Goal: Information Seeking & Learning: Learn about a topic

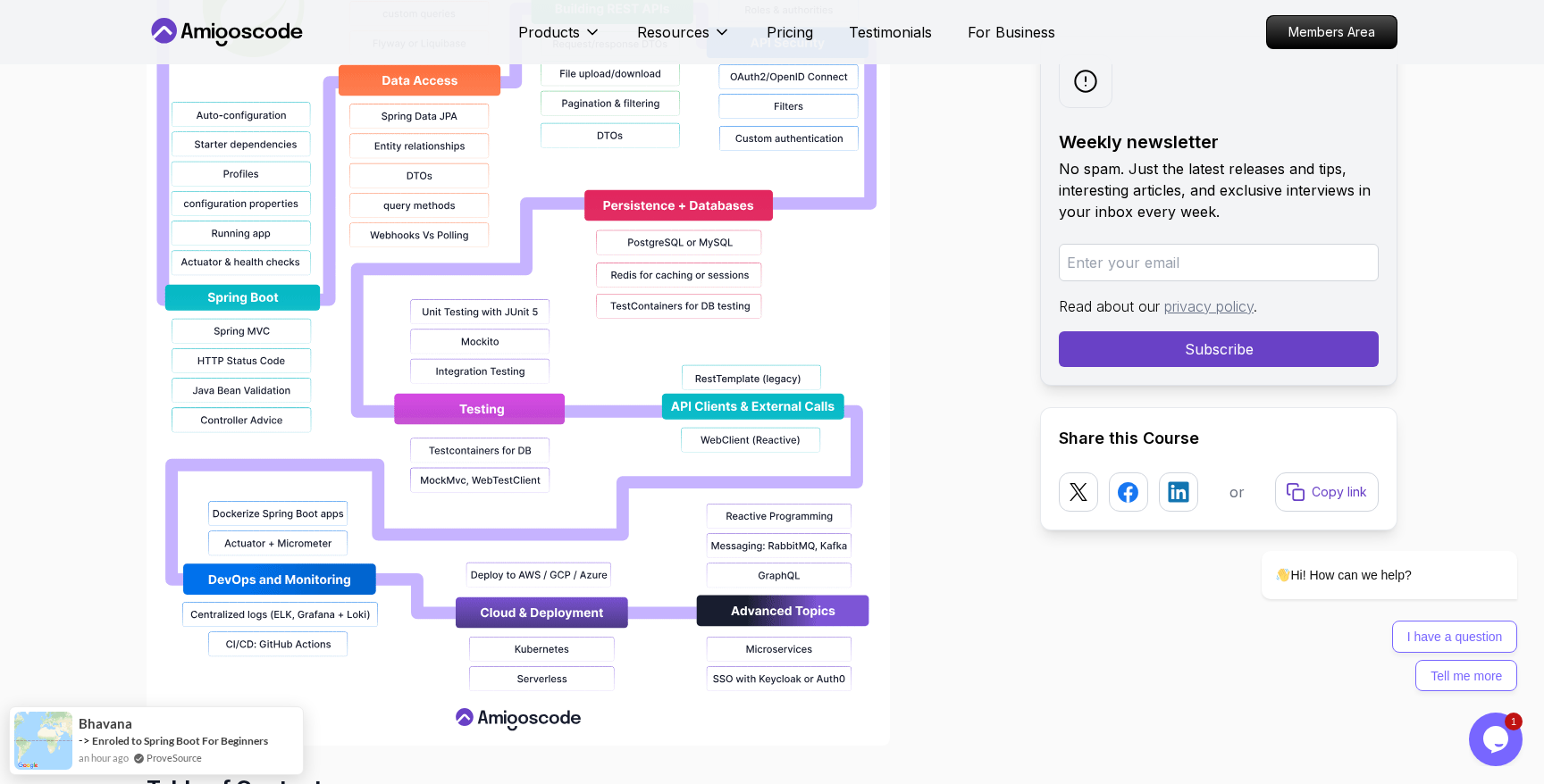
scroll to position [2940, 0]
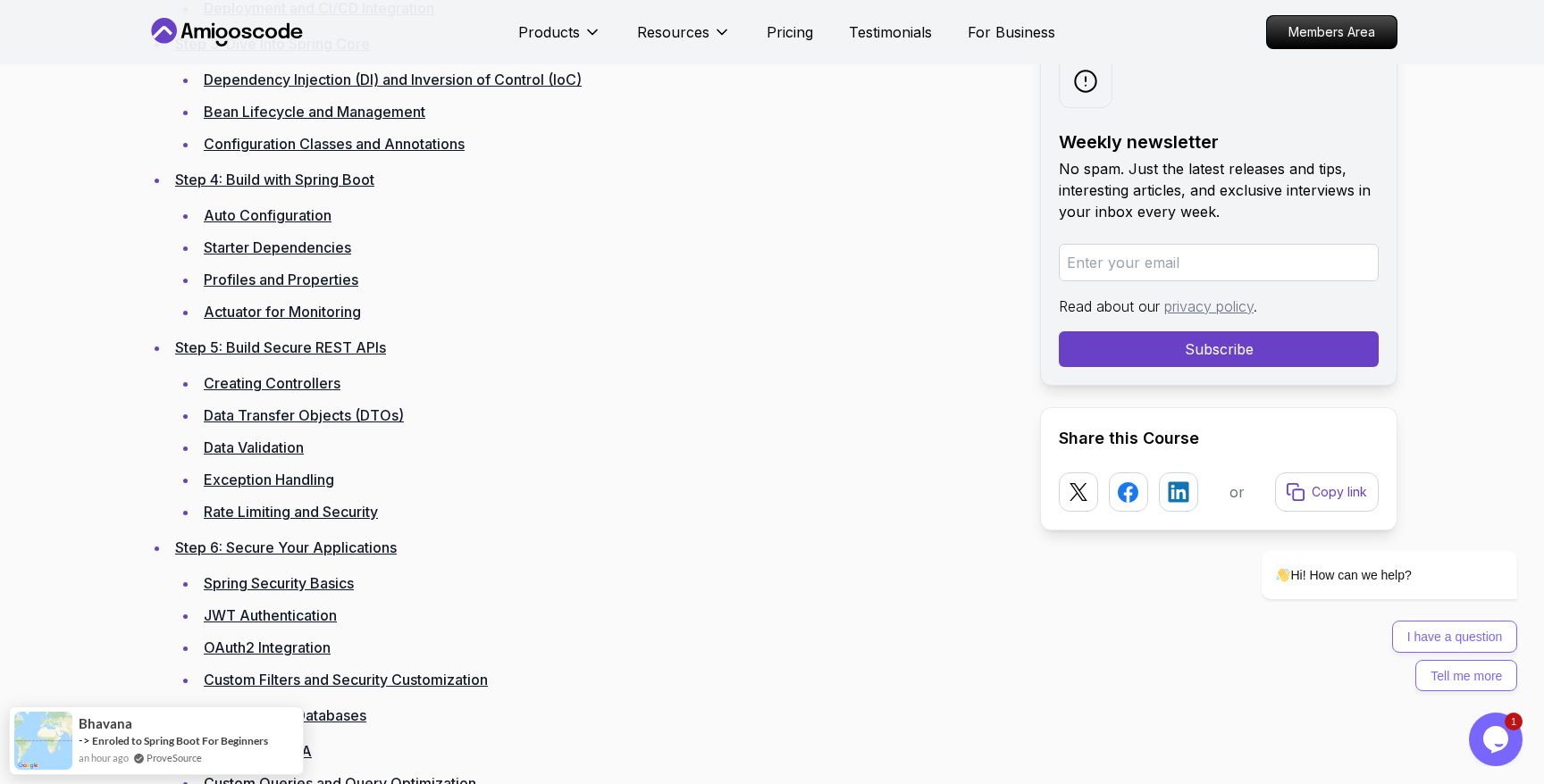
click at [1507, 754] on button "Opens Chat This icon Opens the chat window." at bounding box center [1496, 739] width 54 height 54
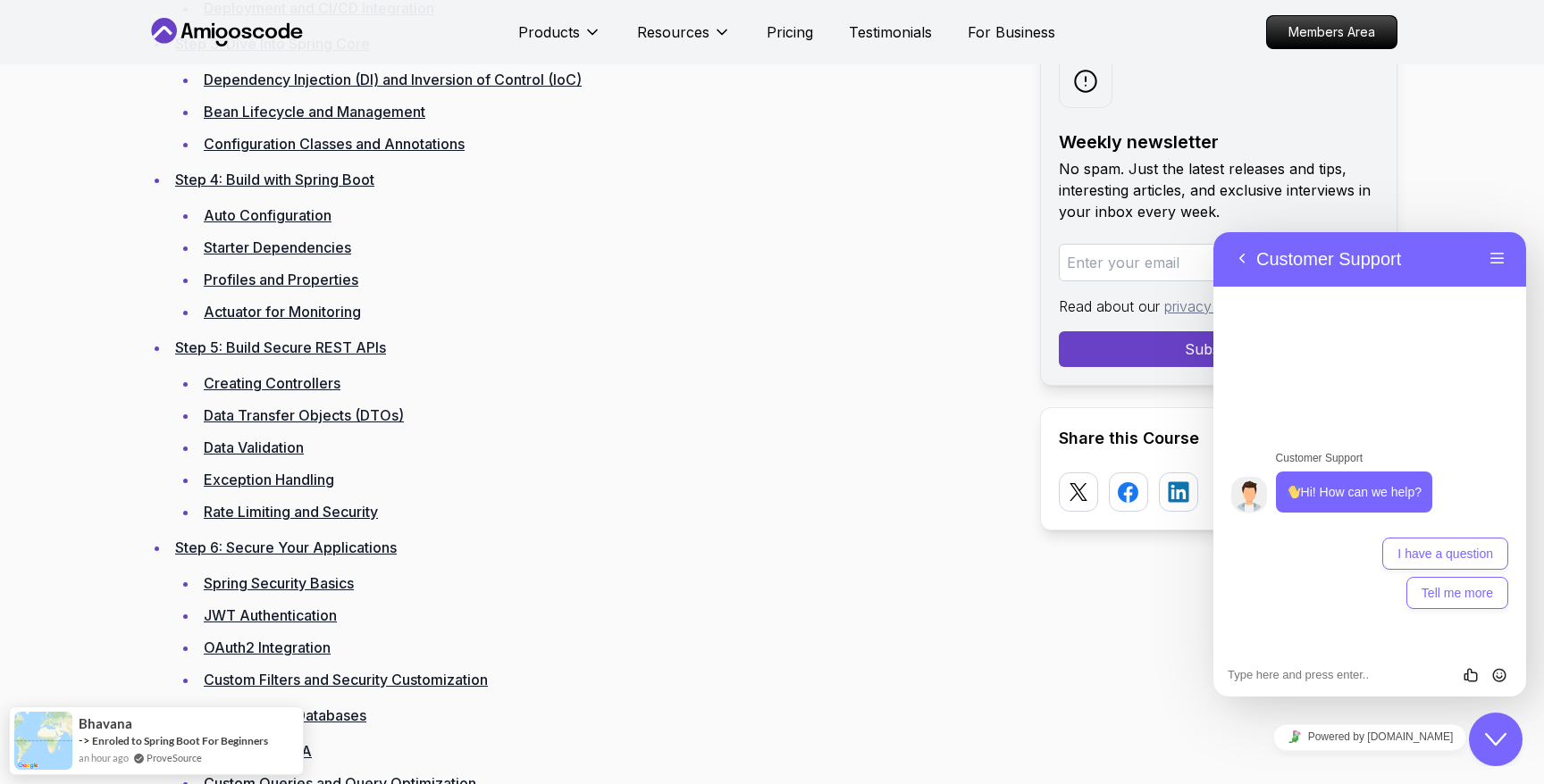
click at [1507, 734] on div "Close Chat This icon closes the chat window." at bounding box center [1496, 739] width 54 height 22
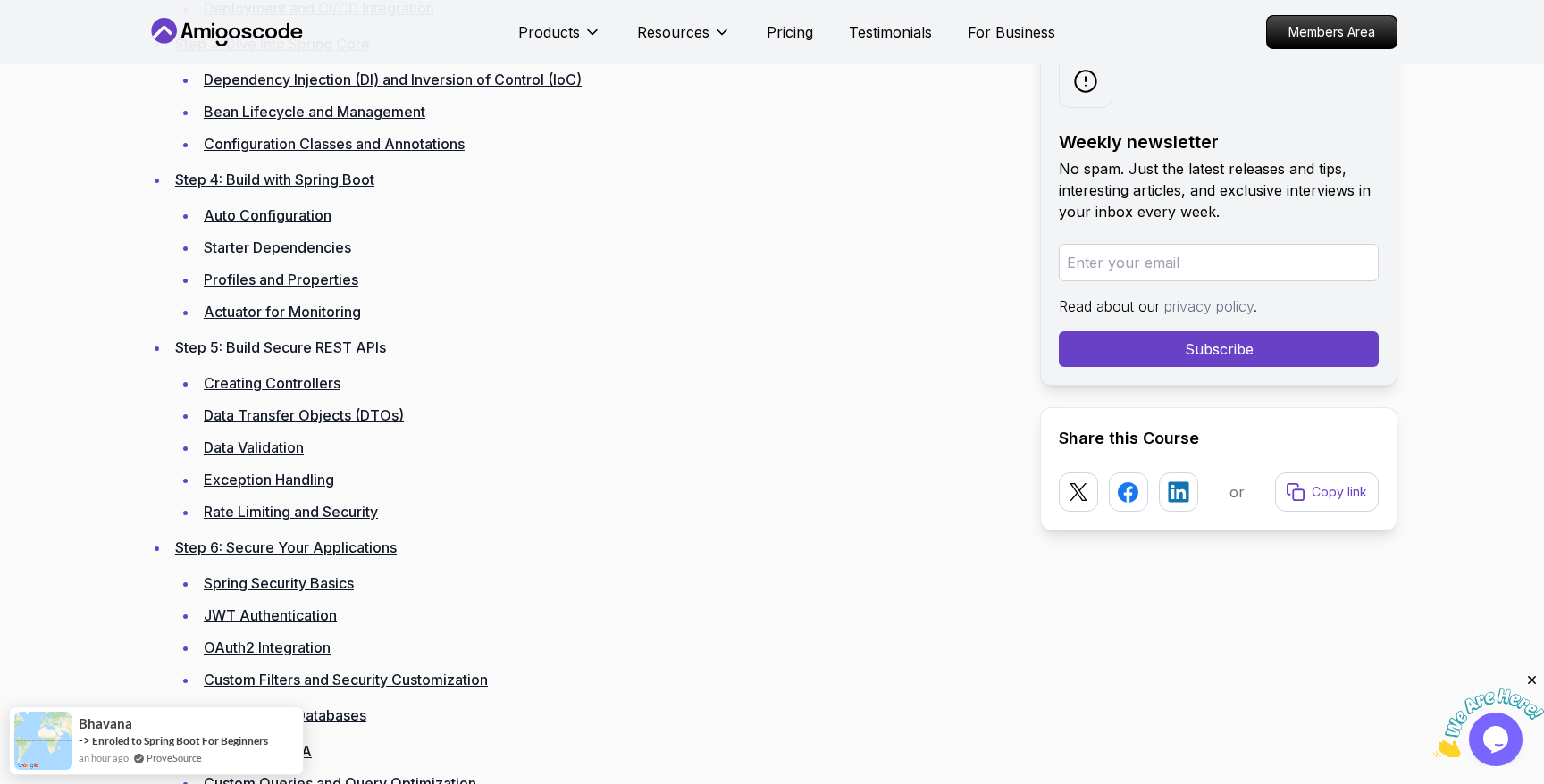
click at [1532, 681] on icon "Close" at bounding box center [1532, 680] width 16 height 16
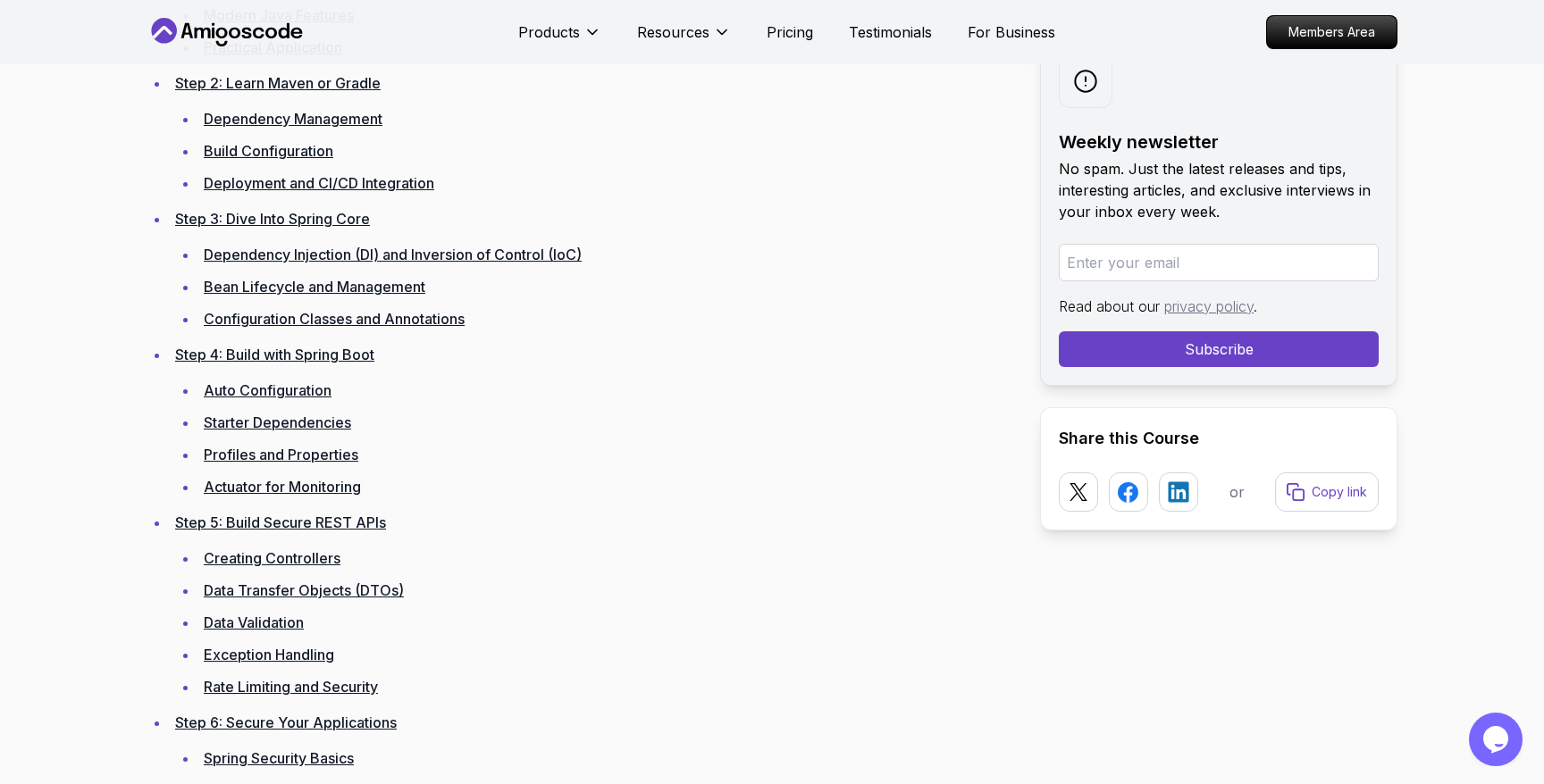
scroll to position [2762, 0]
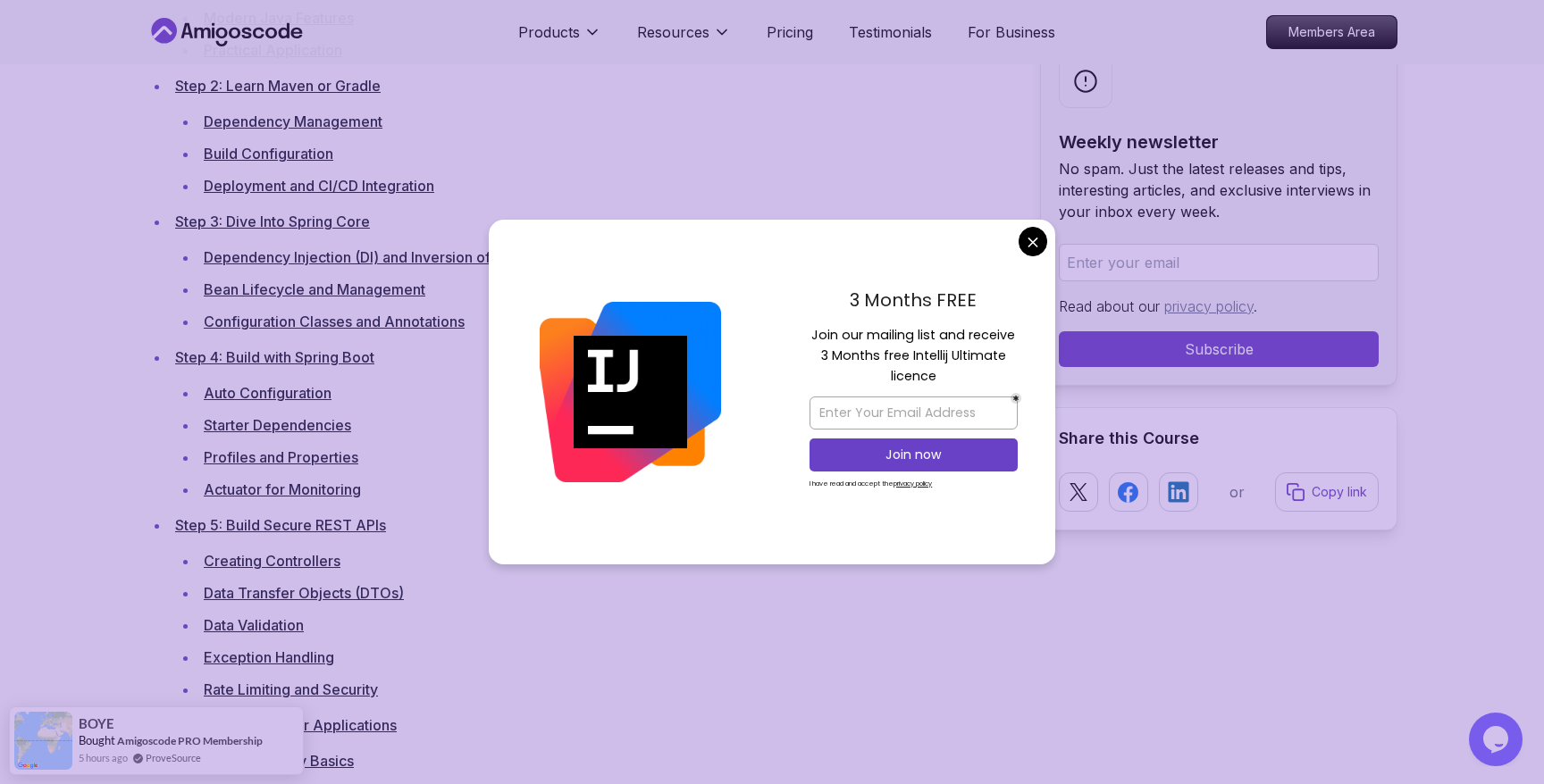
click at [194, 454] on ul "Auto Configuration Starter Dependencies Profiles and Properties Actuator for Mo…" at bounding box center [593, 441] width 836 height 121
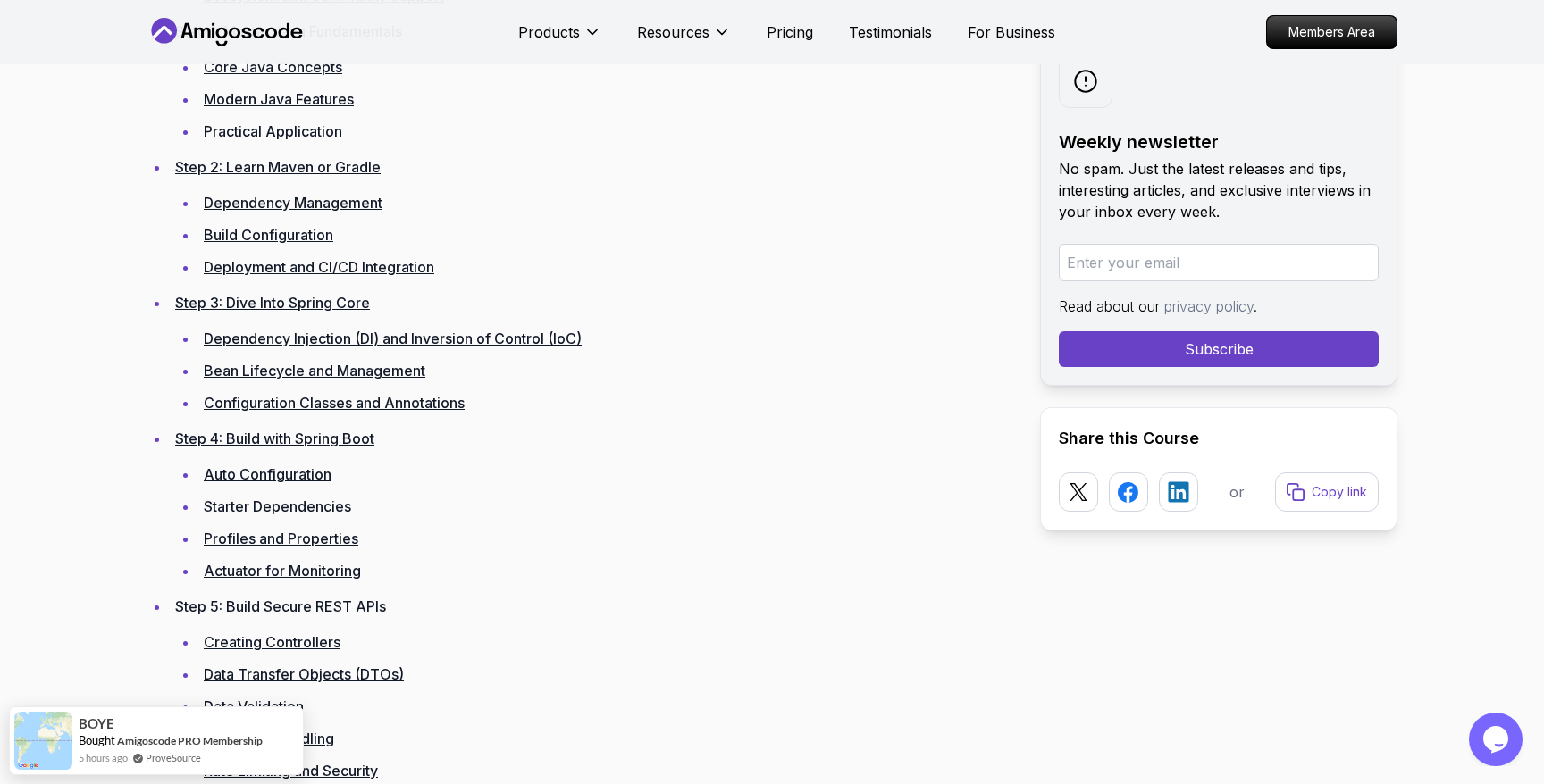
scroll to position [2678, 0]
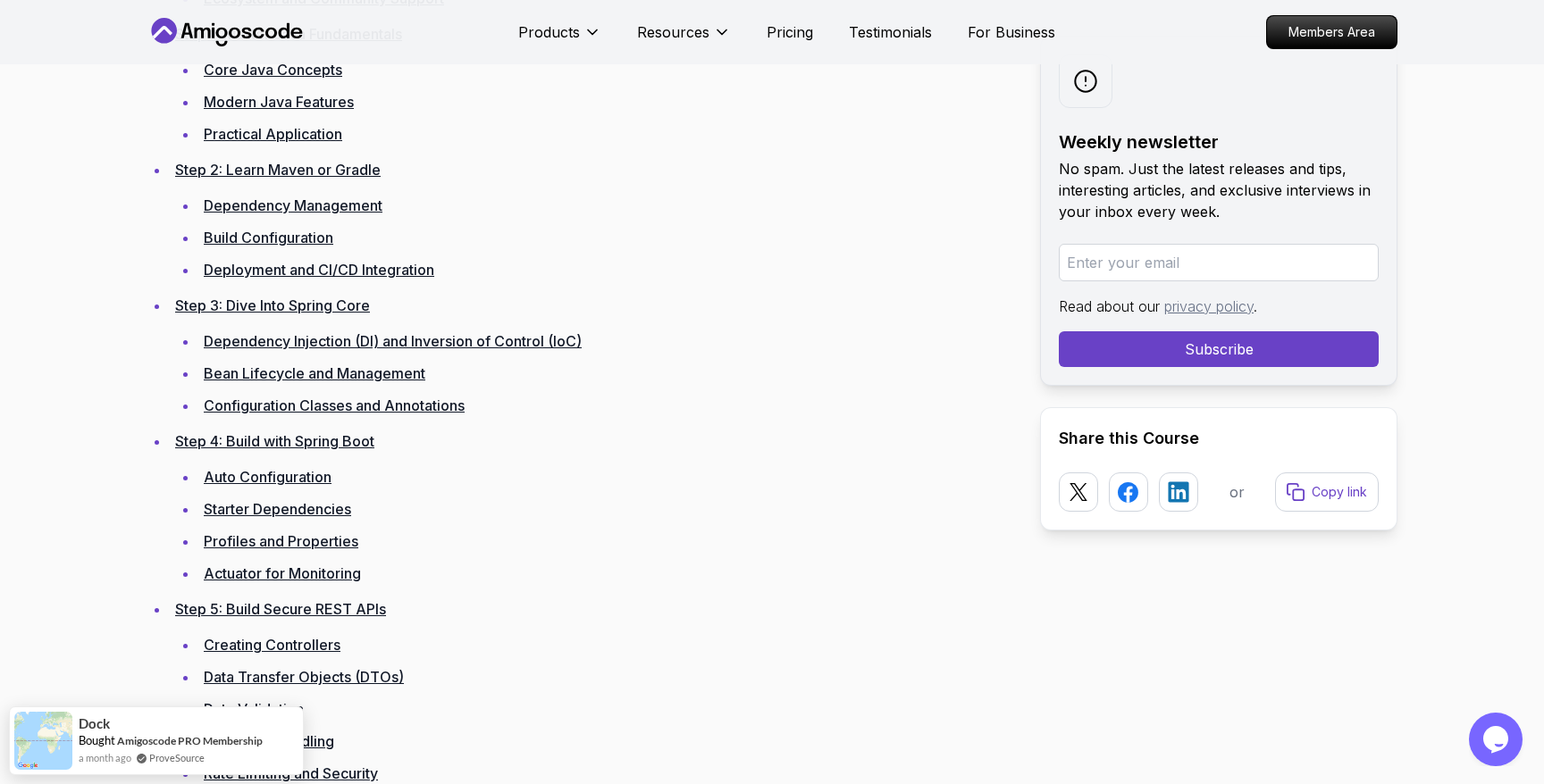
click at [266, 577] on link "Actuator for Monitoring" at bounding box center [282, 573] width 157 height 18
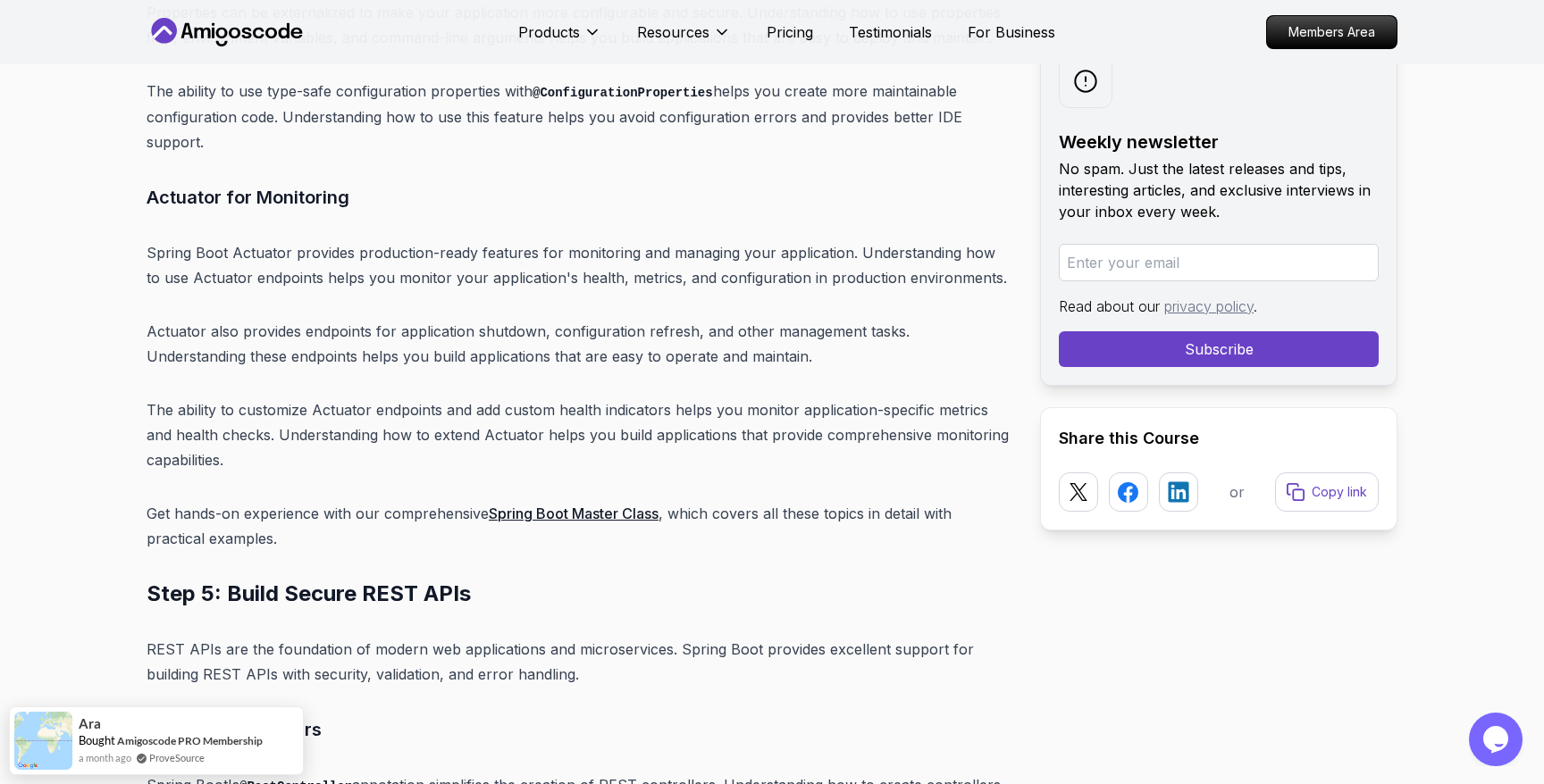
scroll to position [10470, 0]
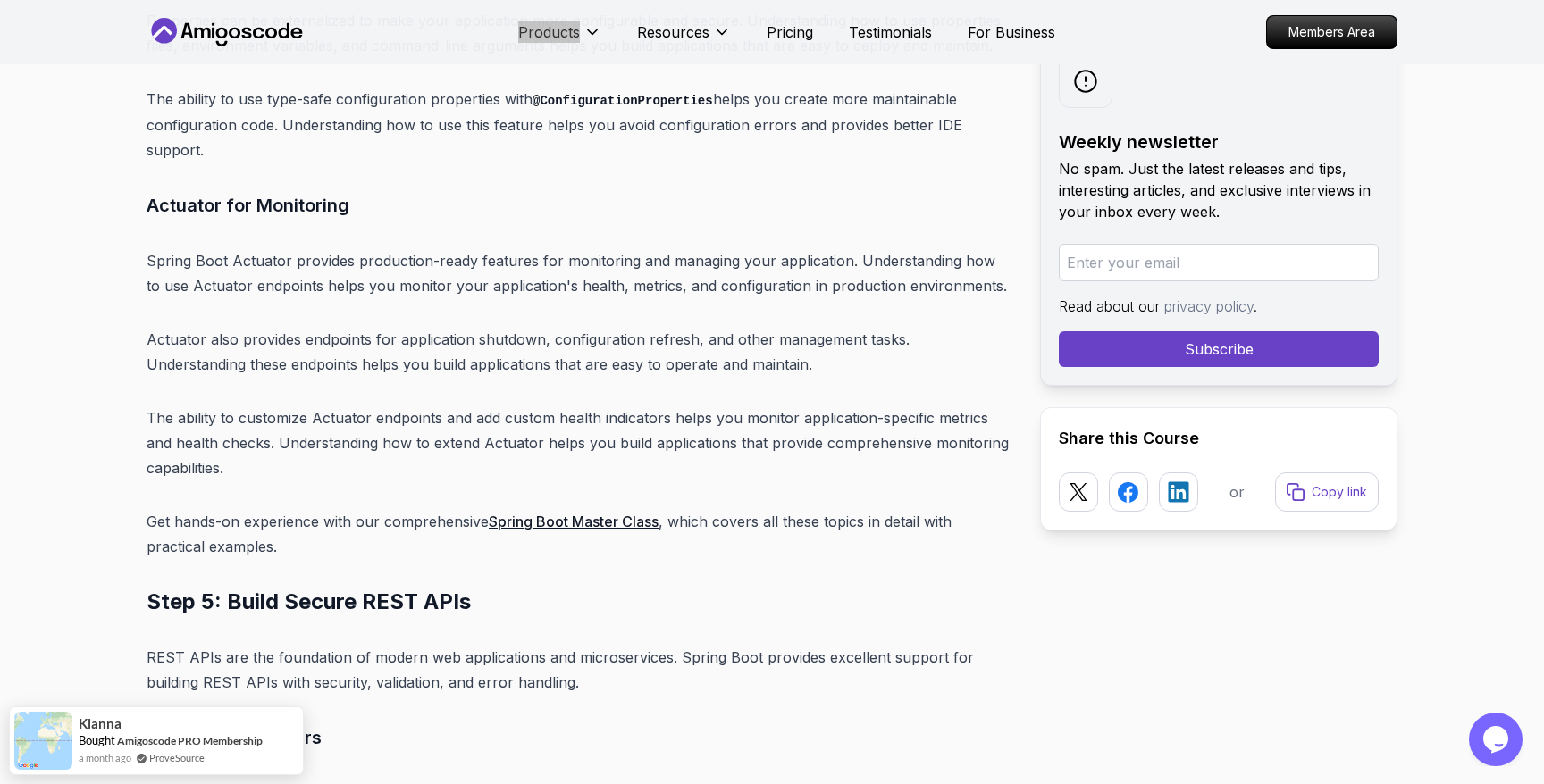
click at [381, 40] on nav "Products Resources Pricing Testimonials For Business Members Area" at bounding box center [772, 32] width 1251 height 64
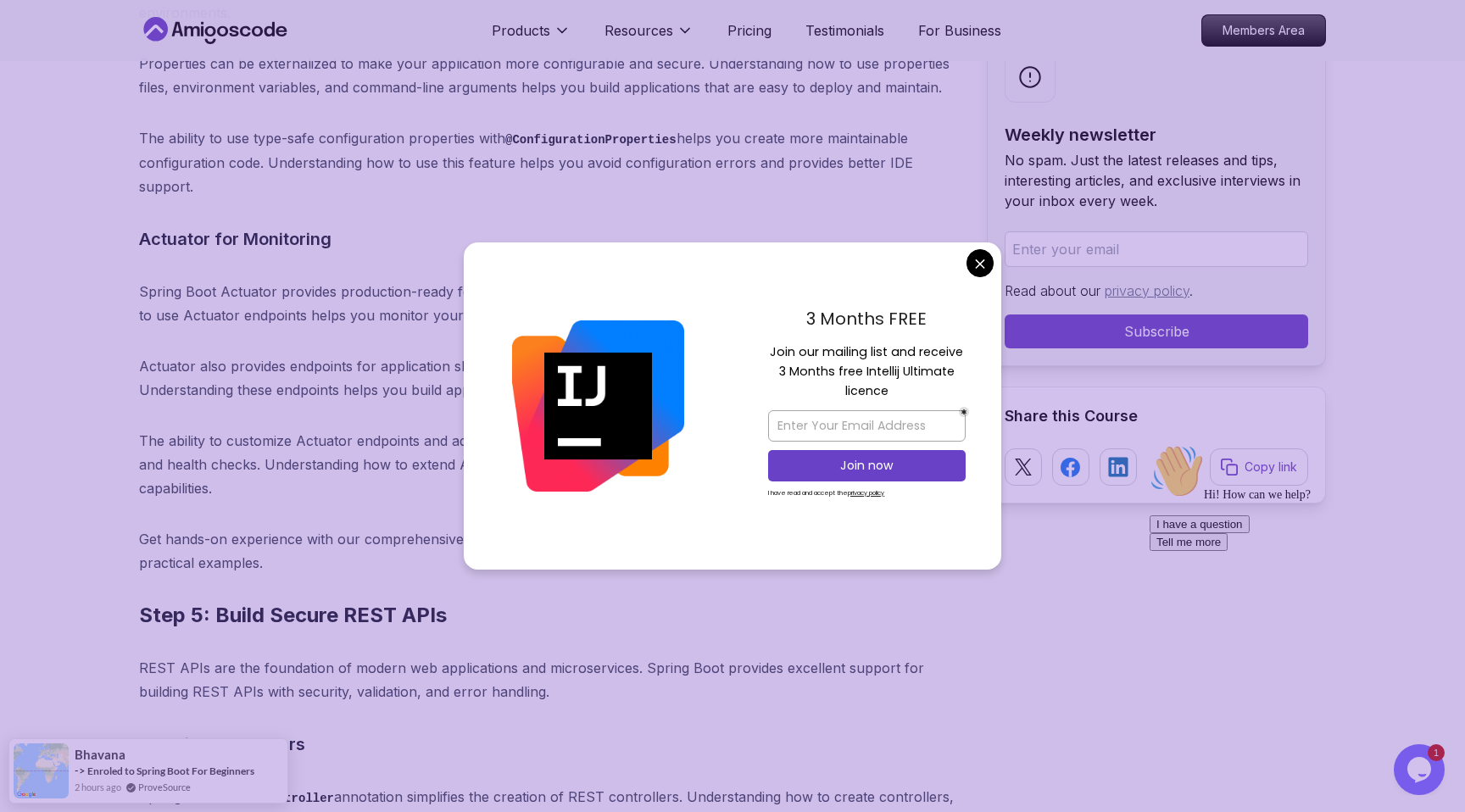
scroll to position [9933, 0]
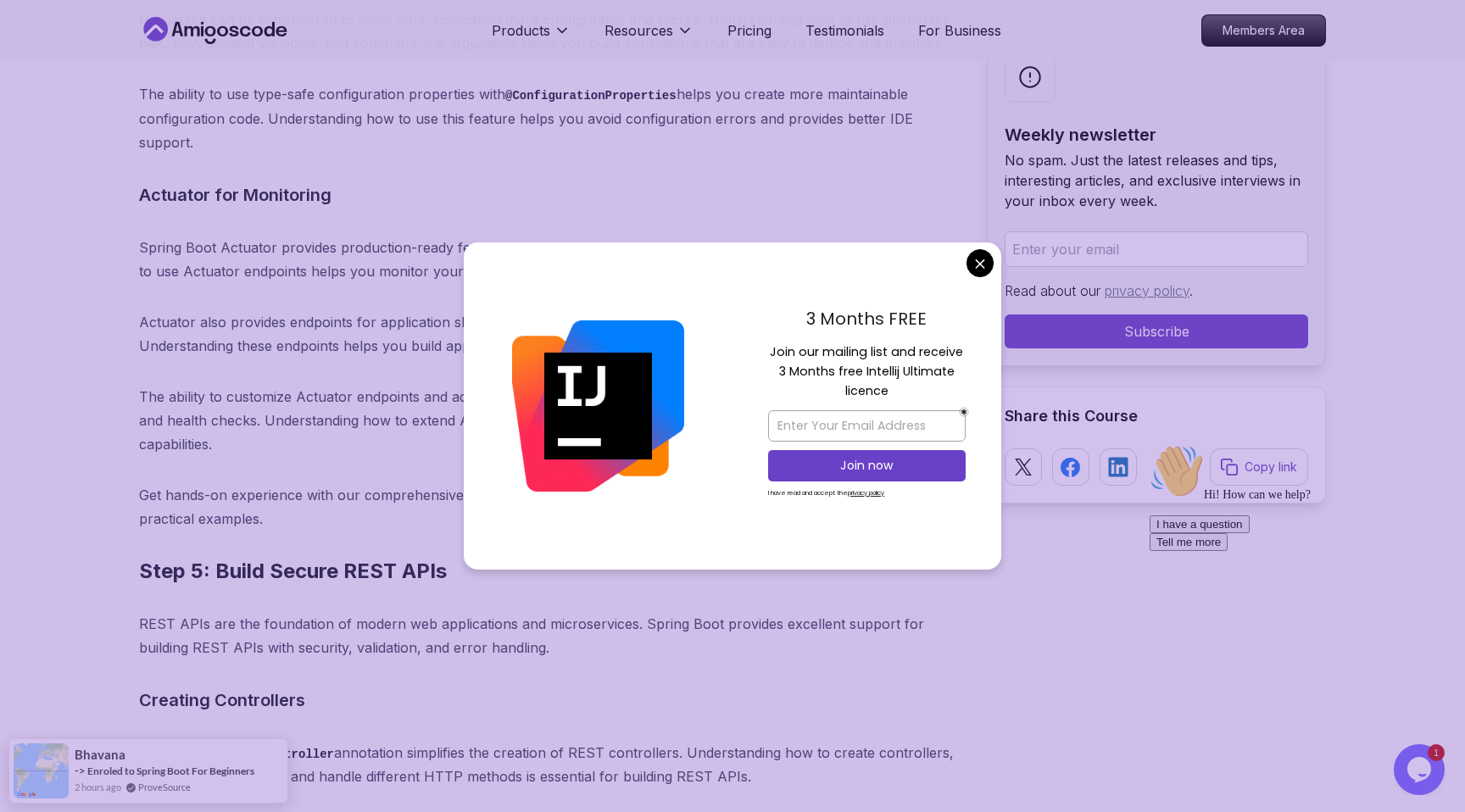
click at [981, 279] on div "3 Months FREE Join our mailing list and receive 3 Months free Intellij Ultimate…" at bounding box center [866, 406] width 269 height 327
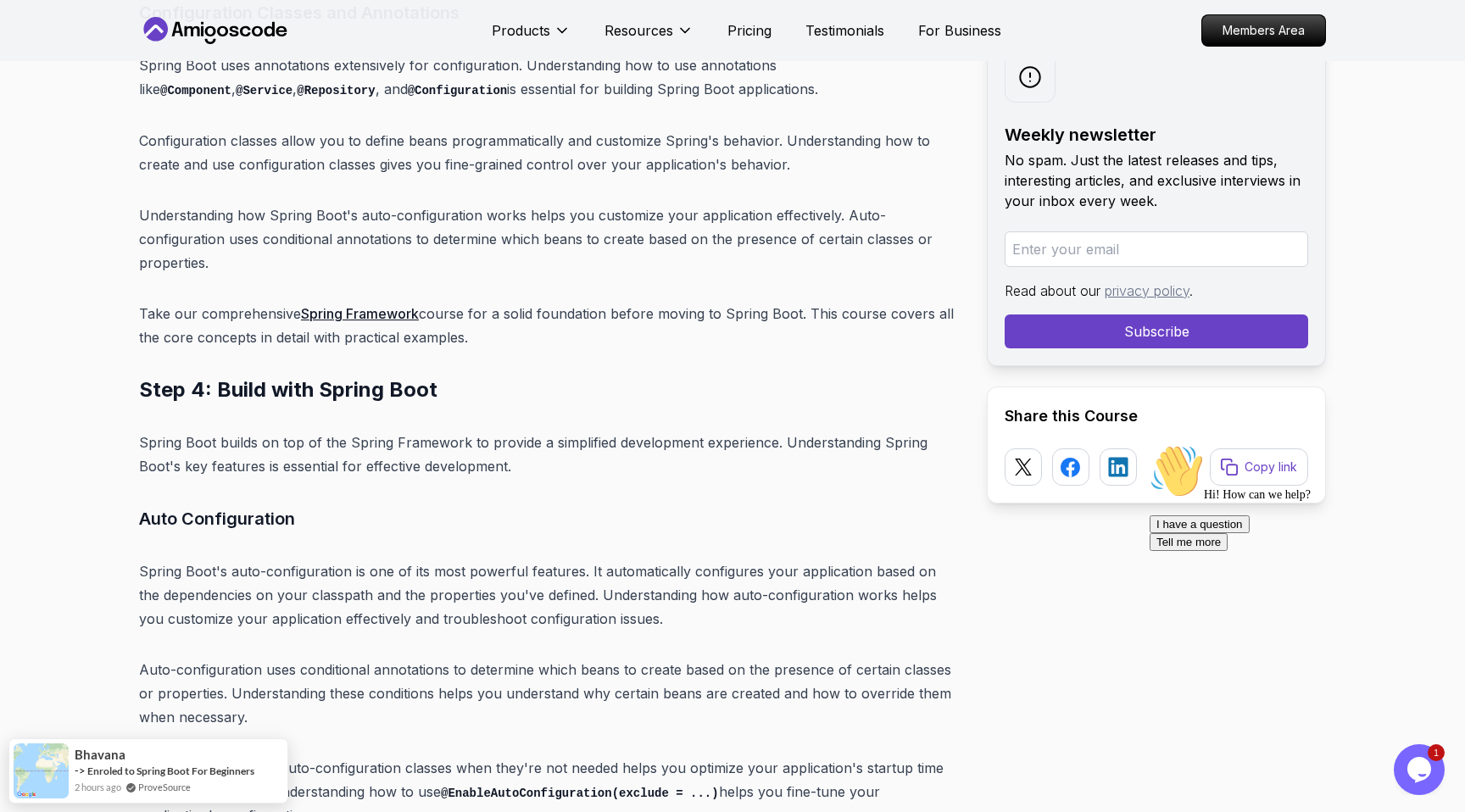
scroll to position [8493, 0]
